Goal: Book appointment/travel/reservation

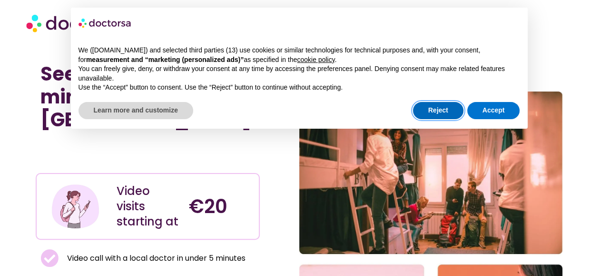
click at [444, 109] on button "Reject" at bounding box center [438, 110] width 50 height 17
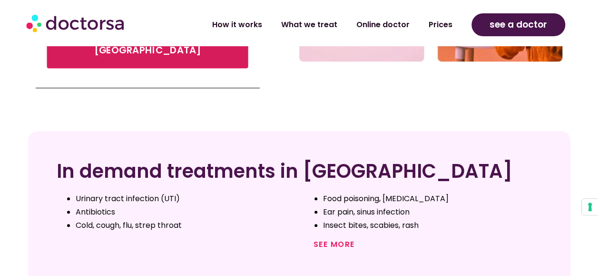
scroll to position [304, 0]
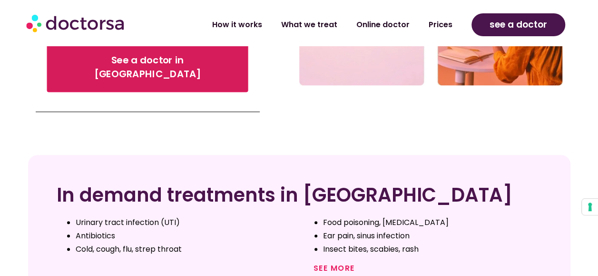
click at [190, 53] on span "See a doctor in [GEOGRAPHIC_DATA]" at bounding box center [147, 67] width 175 height 28
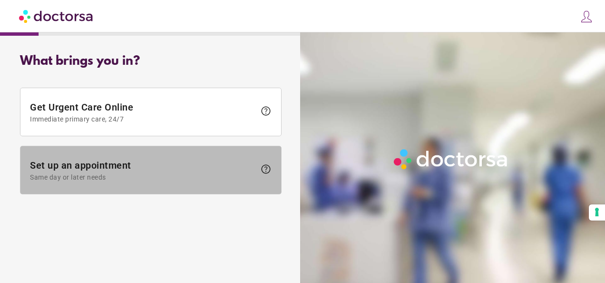
click at [185, 181] on span at bounding box center [150, 170] width 261 height 48
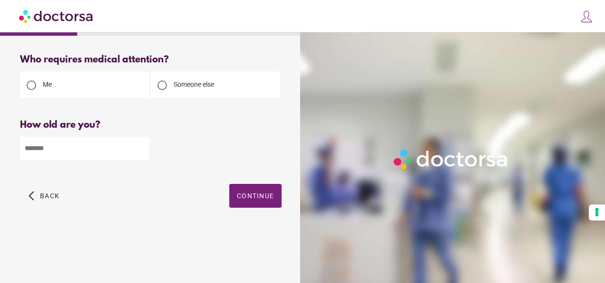
click at [85, 149] on input "number" at bounding box center [84, 148] width 129 height 23
type input "**"
click at [261, 193] on span "Continue" at bounding box center [255, 196] width 37 height 8
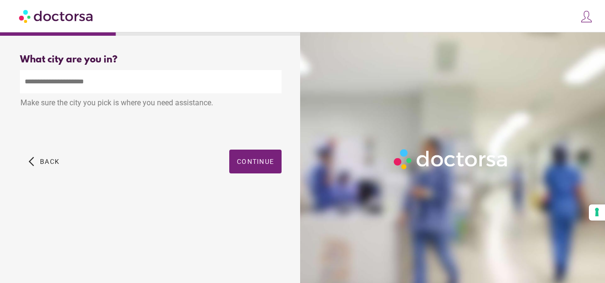
click at [148, 79] on input "text" at bounding box center [151, 81] width 262 height 23
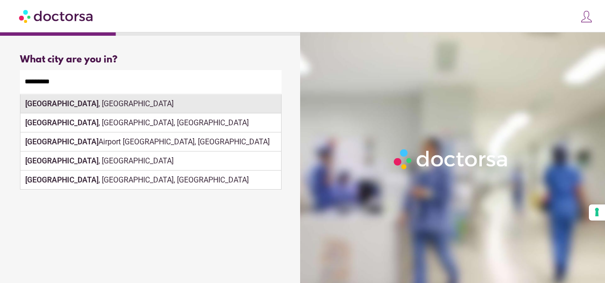
click at [175, 104] on div "Amsterdam , Netherlands" at bounding box center [150, 103] width 261 height 19
type input "**********"
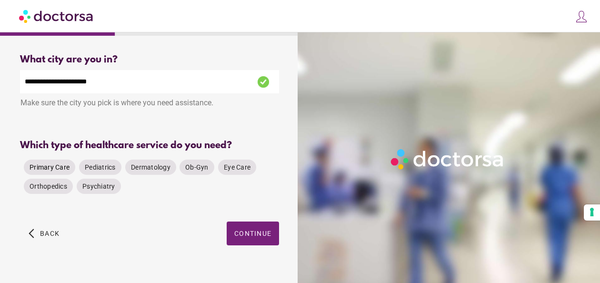
click at [49, 170] on span "Primary Care" at bounding box center [50, 167] width 40 height 8
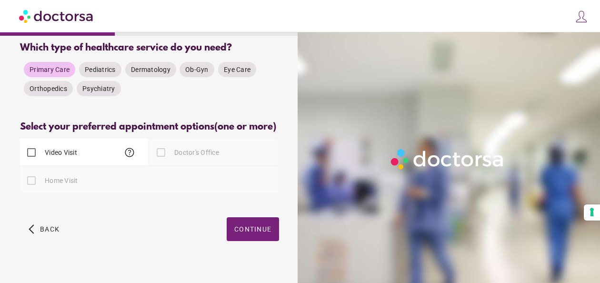
scroll to position [122, 0]
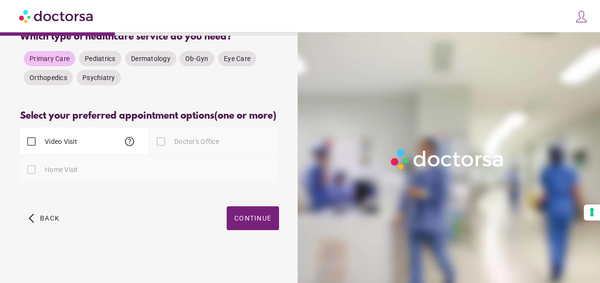
click at [164, 142] on div at bounding box center [160, 141] width 19 height 19
